Goal: Task Accomplishment & Management: Manage account settings

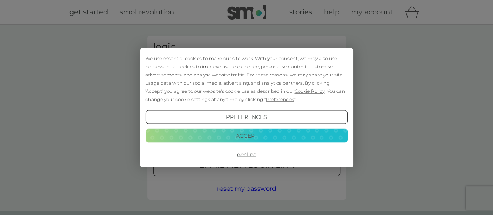
click at [229, 132] on button "Accept" at bounding box center [246, 136] width 202 height 14
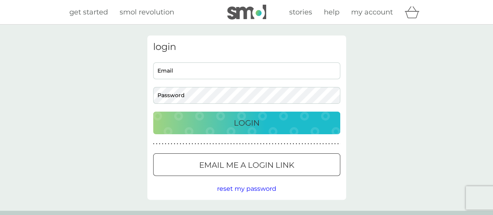
click at [222, 159] on p "Email me a login link" at bounding box center [246, 165] width 95 height 12
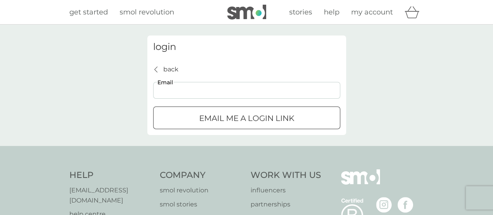
click at [180, 91] on input "Email" at bounding box center [246, 90] width 187 height 17
type input "[EMAIL_ADDRESS][DOMAIN_NAME]"
click at [246, 120] on div "submit" at bounding box center [247, 118] width 28 height 8
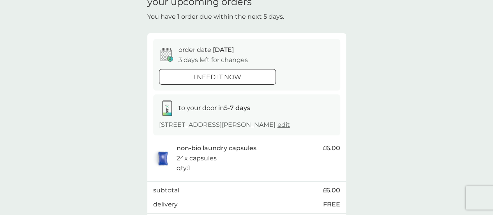
scroll to position [117, 0]
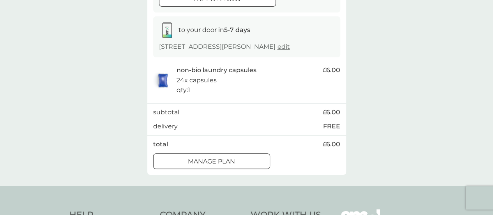
click at [278, 46] on span "edit" at bounding box center [284, 46] width 12 height 7
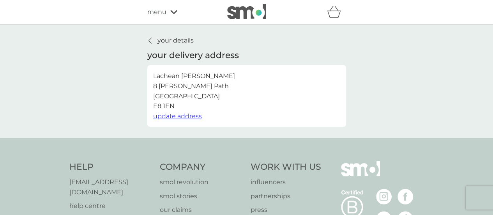
click at [152, 43] on div at bounding box center [150, 40] width 5 height 6
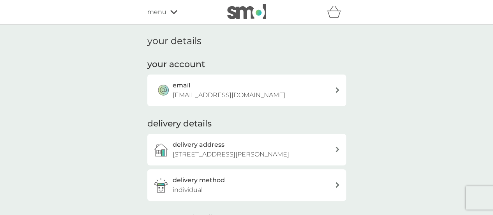
click at [167, 11] on div "menu" at bounding box center [180, 12] width 66 height 10
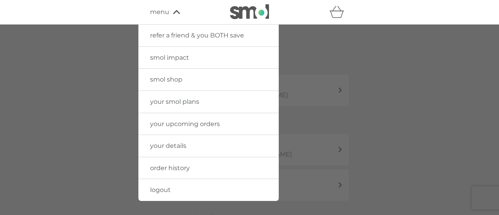
click at [189, 120] on span "your upcoming orders" at bounding box center [185, 123] width 70 height 7
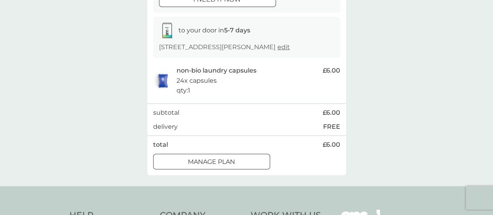
scroll to position [117, 0]
click at [239, 161] on div "Manage plan" at bounding box center [212, 161] width 116 height 10
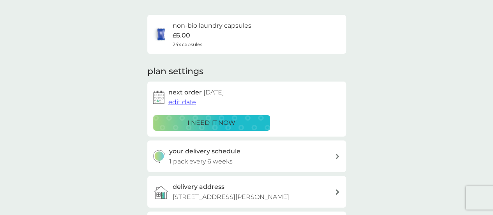
scroll to position [117, 0]
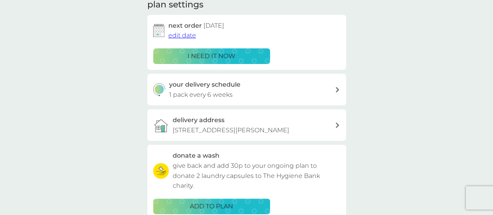
click at [252, 97] on div "your delivery schedule 1 pack every 6 weeks" at bounding box center [252, 90] width 166 height 20
select select "42"
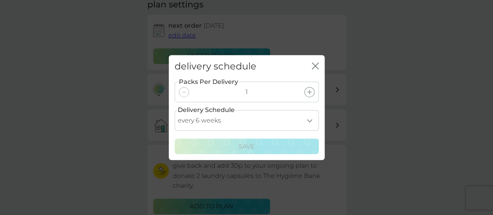
click at [316, 62] on icon "close" at bounding box center [315, 65] width 7 height 7
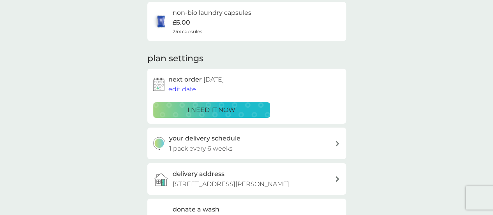
scroll to position [39, 0]
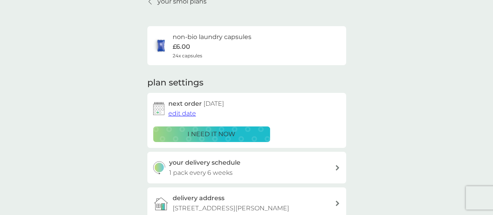
click at [178, 115] on span "edit date" at bounding box center [182, 113] width 28 height 7
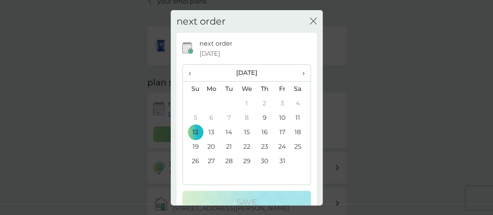
click at [298, 78] on span "›" at bounding box center [301, 73] width 8 height 16
click at [196, 142] on td "16" at bounding box center [193, 146] width 20 height 14
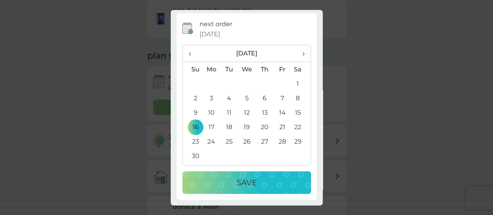
scroll to position [78, 0]
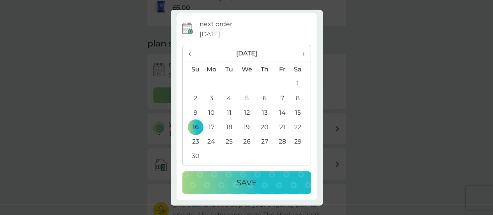
click at [244, 183] on p "Save" at bounding box center [247, 183] width 20 height 12
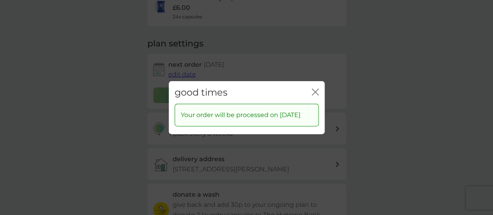
click at [317, 88] on icon "close" at bounding box center [315, 91] width 7 height 7
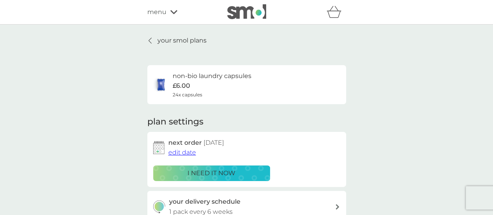
click at [173, 15] on div "menu" at bounding box center [180, 12] width 66 height 10
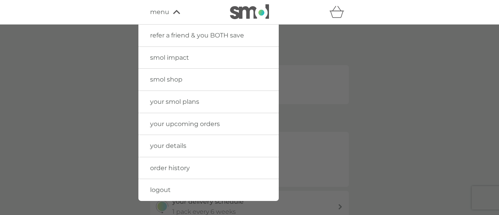
click at [175, 122] on span "your upcoming orders" at bounding box center [185, 123] width 70 height 7
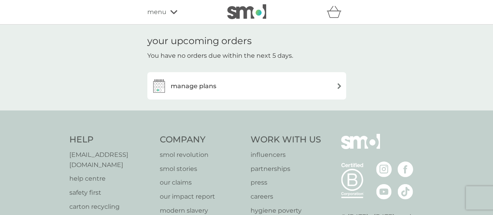
click at [317, 90] on div "manage plans" at bounding box center [246, 86] width 191 height 16
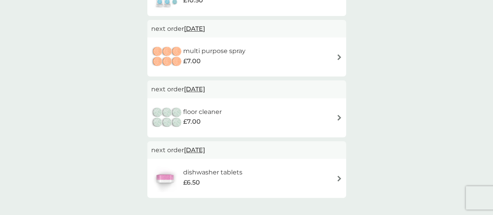
scroll to position [273, 0]
